Goal: Information Seeking & Learning: Learn about a topic

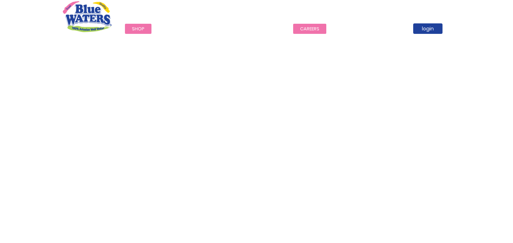
click at [319, 28] on link "careers" at bounding box center [309, 29] width 33 height 10
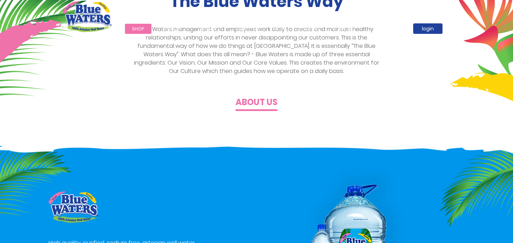
scroll to position [286, 0]
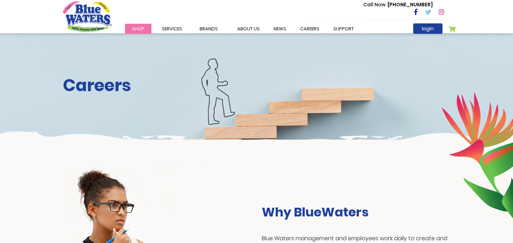
click at [316, 92] on h2 "Careers" at bounding box center [256, 85] width 387 height 20
click at [116, 82] on h2 "Careers" at bounding box center [256, 85] width 387 height 20
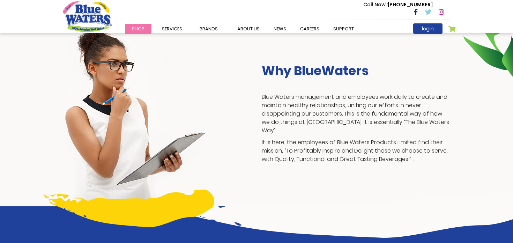
scroll to position [155, 0]
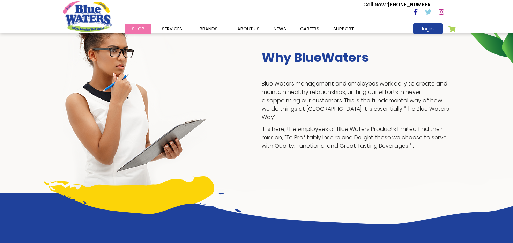
click at [292, 62] on h3 "Why BlueWaters" at bounding box center [356, 57] width 188 height 15
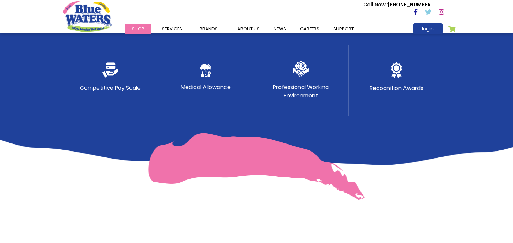
scroll to position [397, 0]
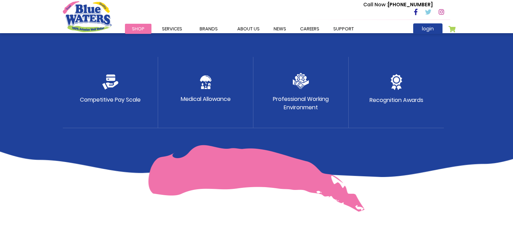
click at [206, 95] on p "Medical Allowance" at bounding box center [206, 99] width 50 height 8
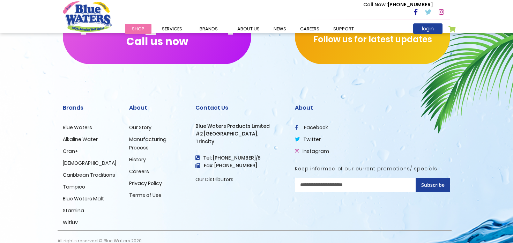
scroll to position [723, 0]
